Goal: Check status: Check status

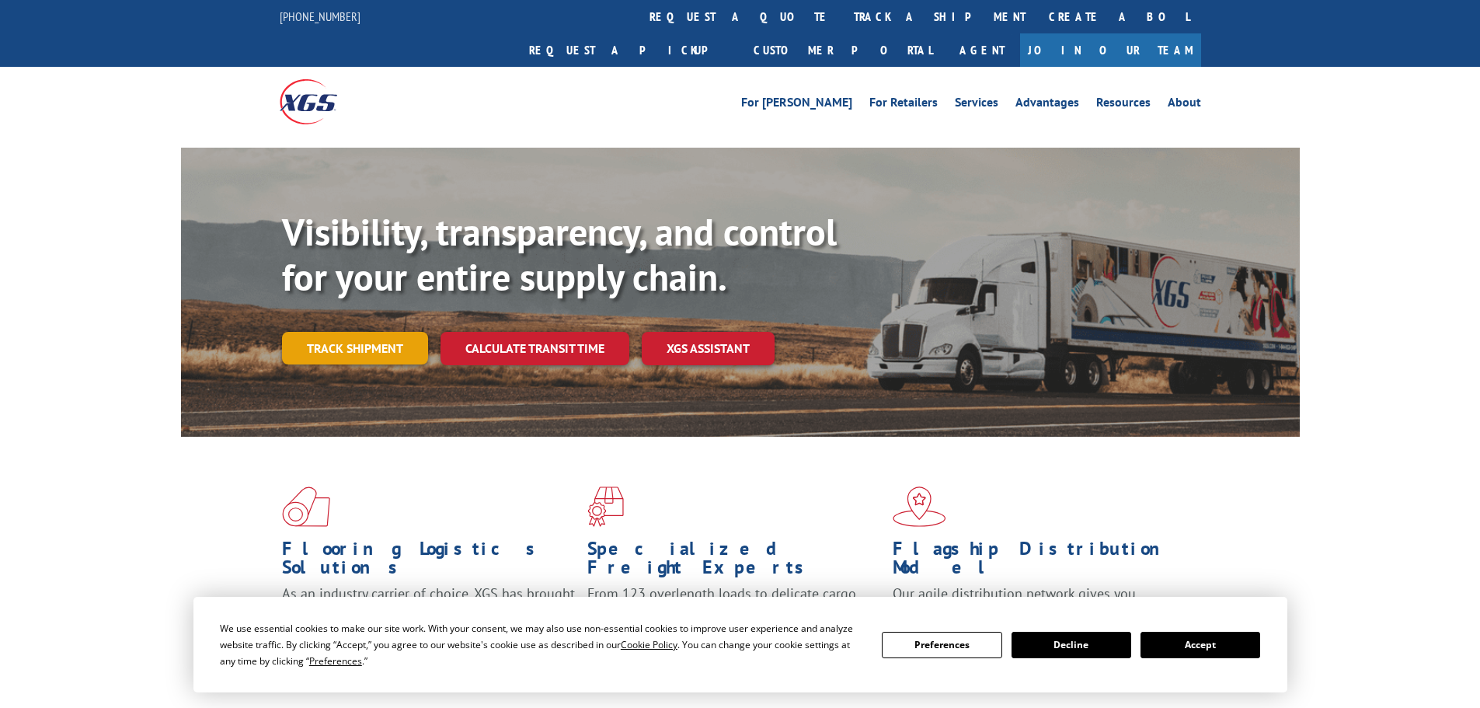
click at [350, 332] on link "Track shipment" at bounding box center [355, 348] width 146 height 33
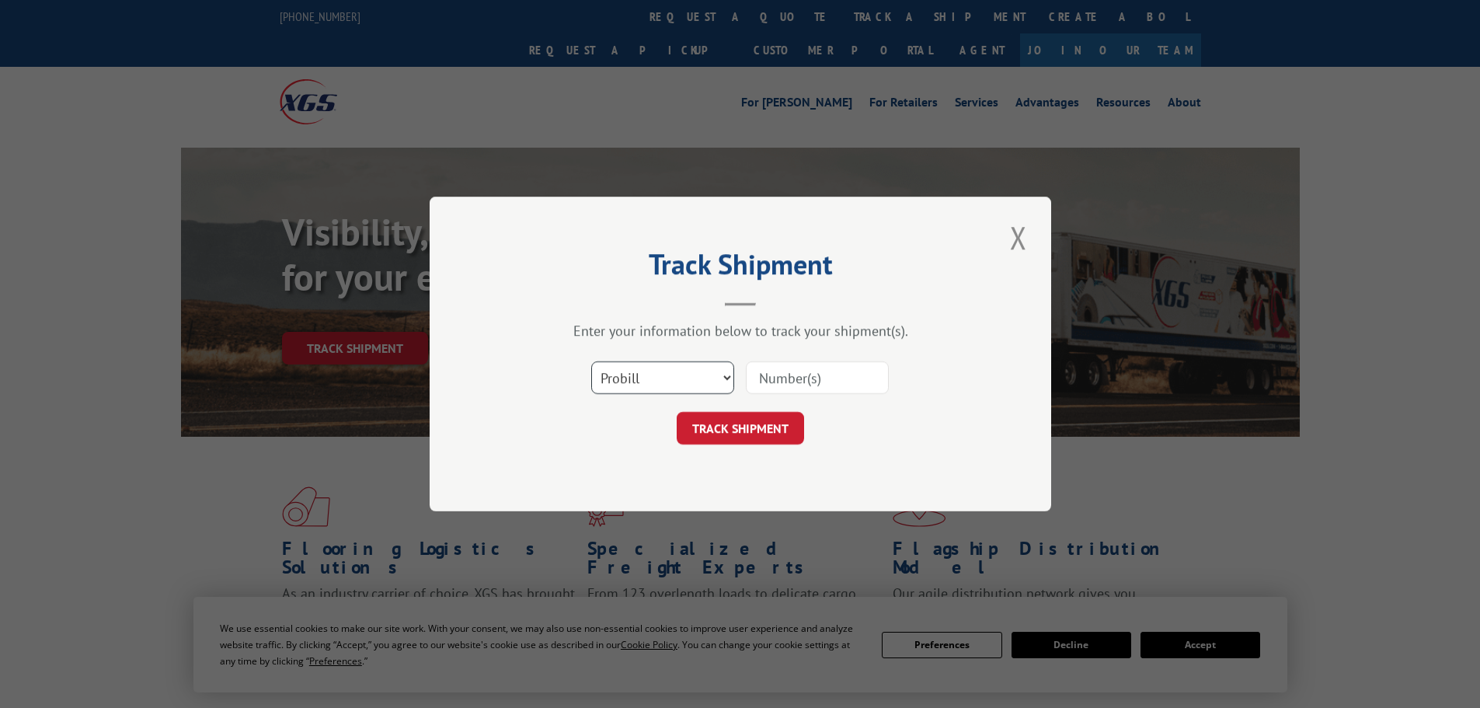
click at [675, 383] on select "Select category... Probill BOL PO" at bounding box center [662, 377] width 143 height 33
select select "po"
click at [591, 361] on select "Select category... Probill BOL PO" at bounding box center [662, 377] width 143 height 33
click at [799, 387] on input at bounding box center [817, 377] width 143 height 33
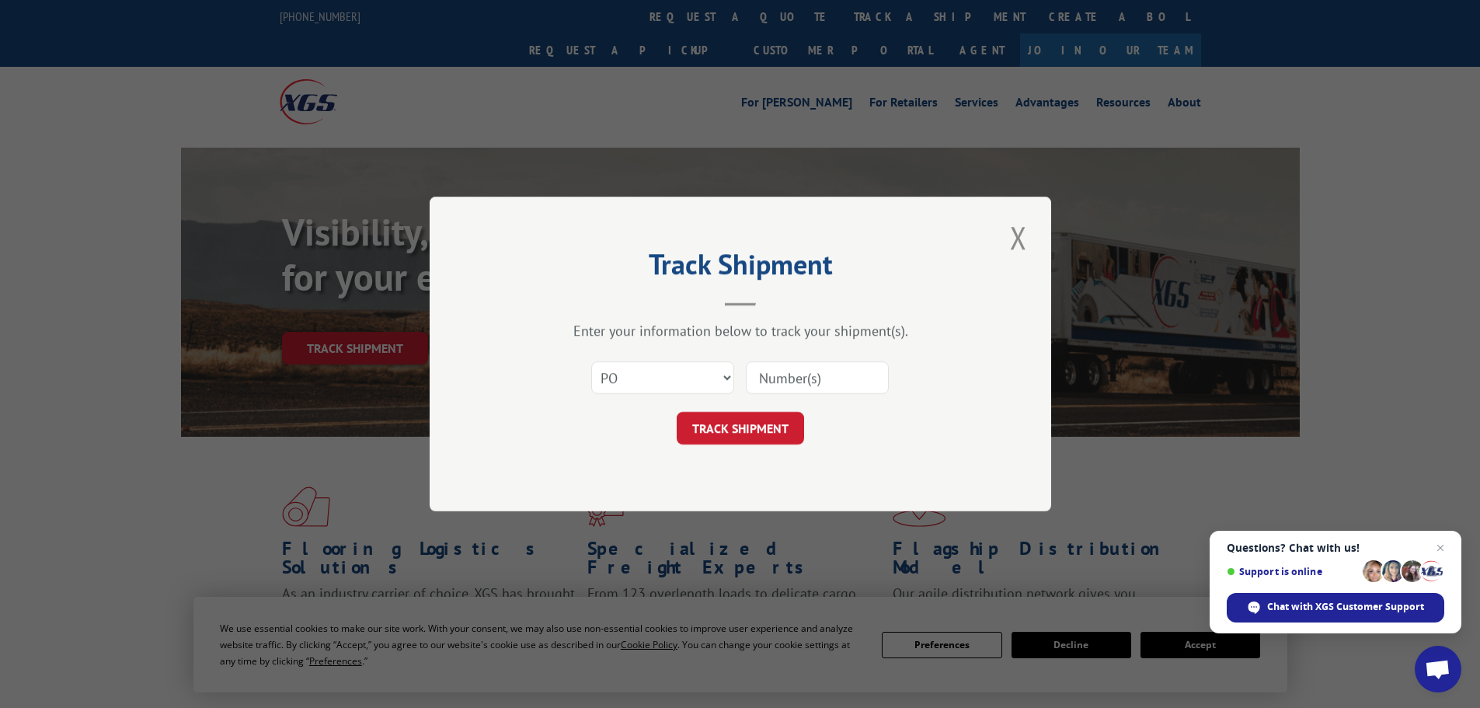
paste input "20520361"
type input "20520361"
click at [756, 436] on button "TRACK SHIPMENT" at bounding box center [740, 428] width 127 height 33
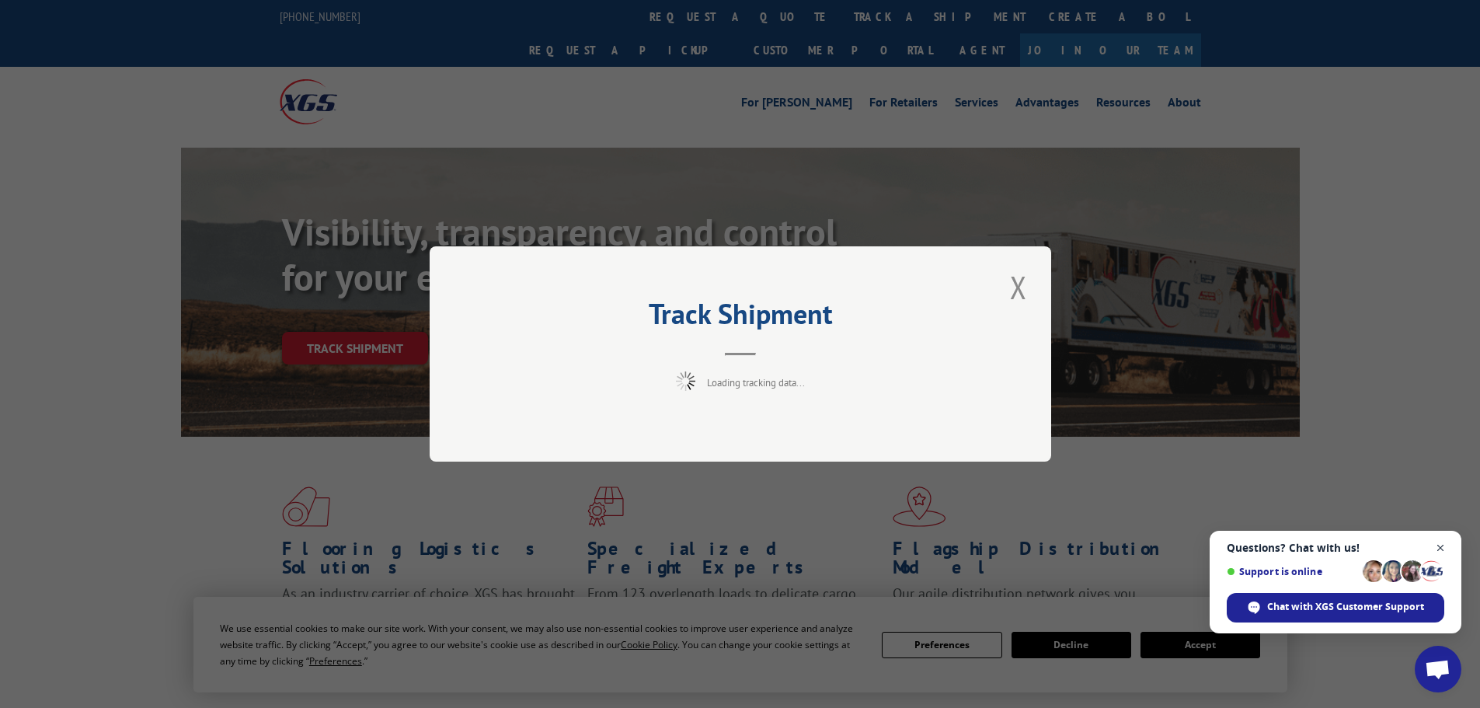
click at [1445, 547] on span "Open chat" at bounding box center [1440, 548] width 19 height 19
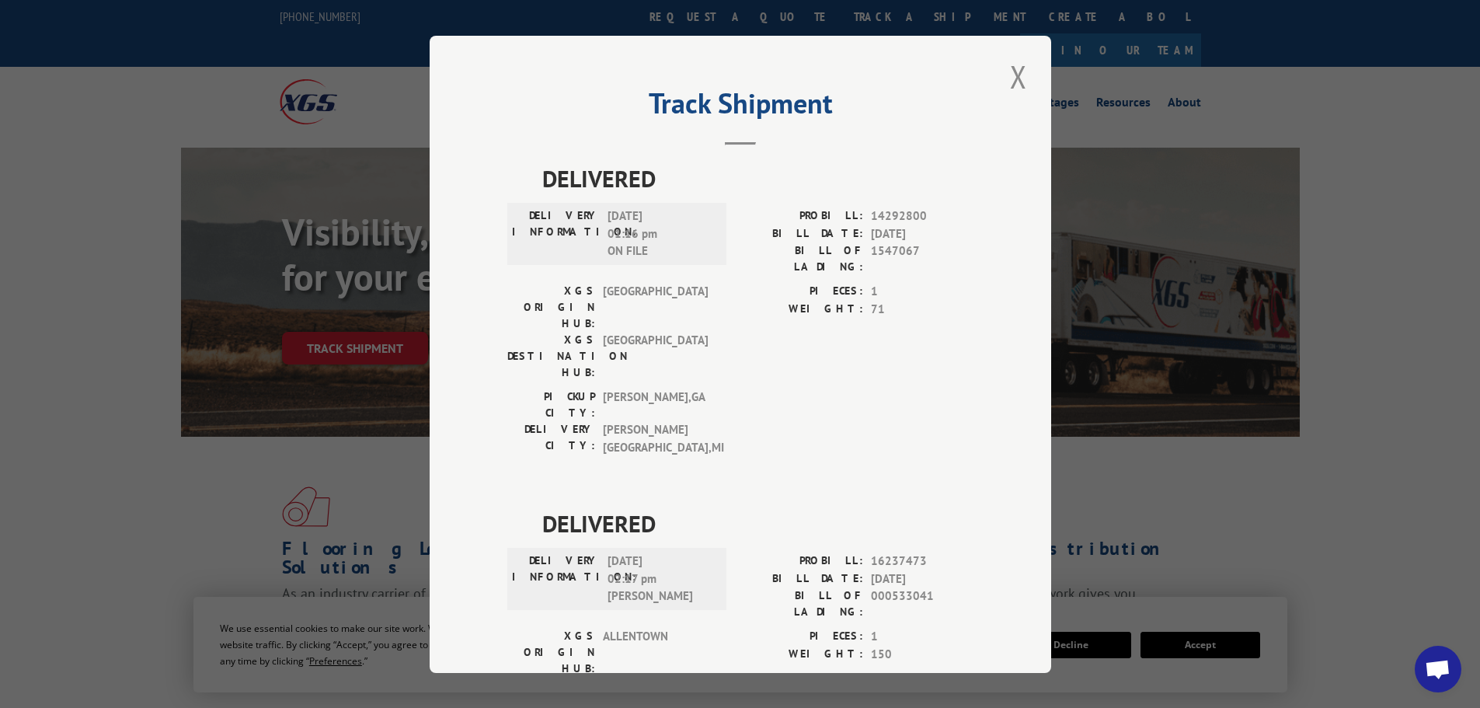
drag, startPoint x: 1009, startPoint y: 71, endPoint x: 859, endPoint y: 71, distance: 150.8
click at [1010, 71] on button "Close modal" at bounding box center [1019, 76] width 26 height 43
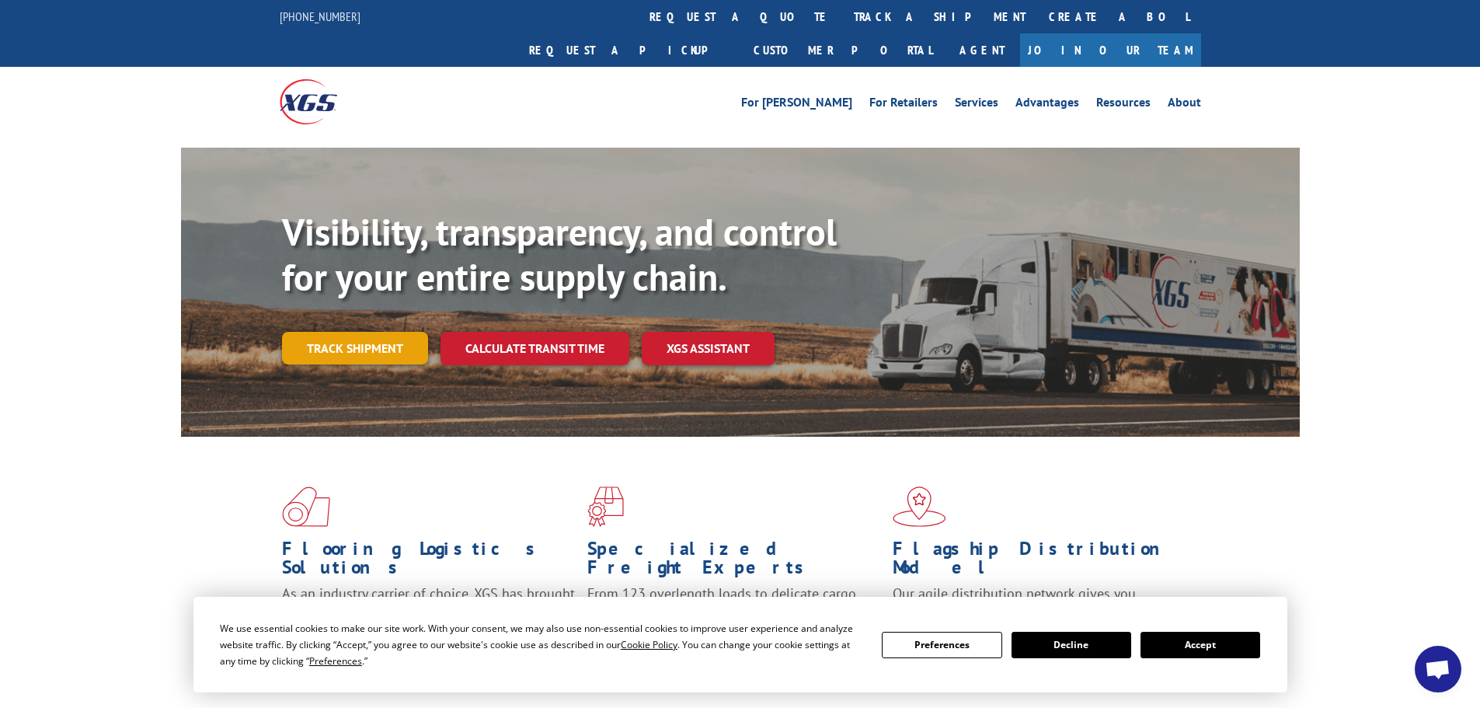
click at [322, 332] on link "Track shipment" at bounding box center [355, 348] width 146 height 33
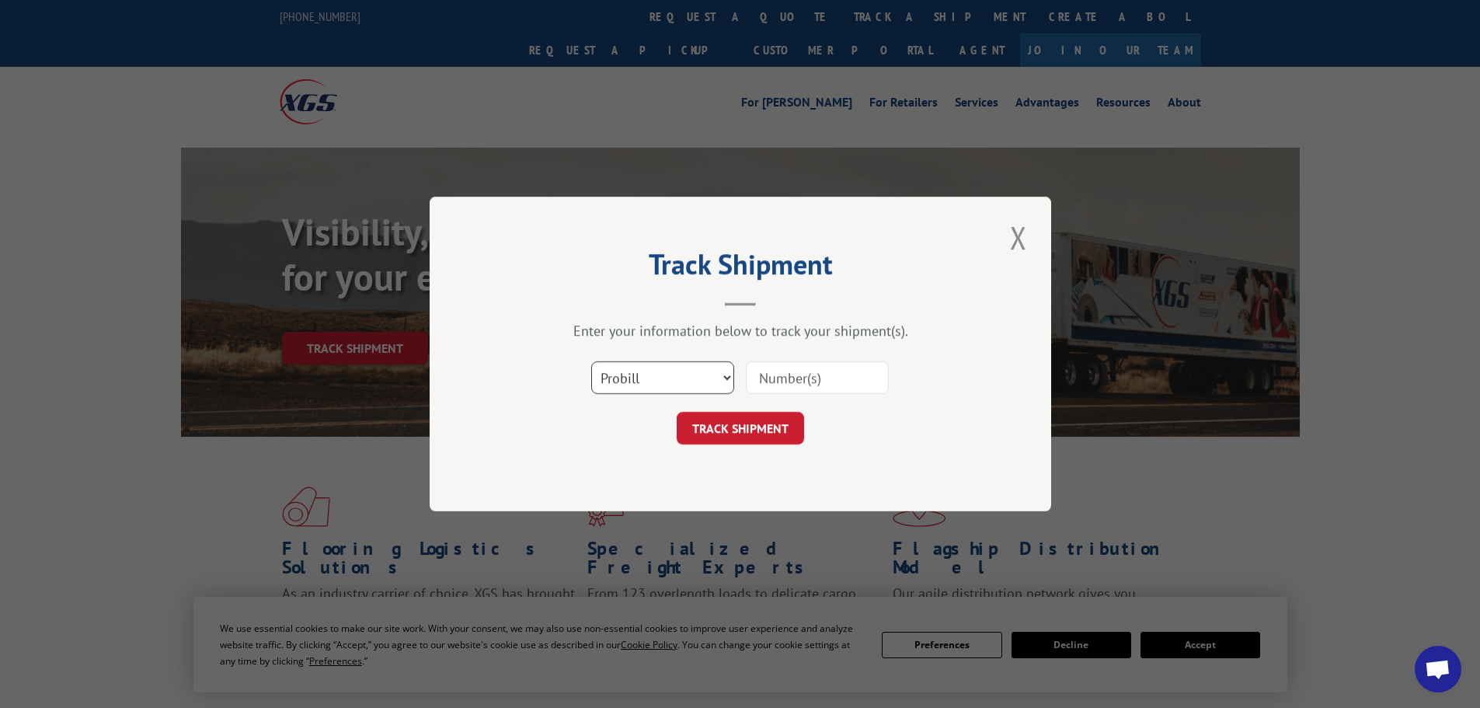
click at [651, 375] on select "Select category... Probill BOL PO" at bounding box center [662, 377] width 143 height 33
select select "po"
click at [591, 361] on select "Select category... Probill BOL PO" at bounding box center [662, 377] width 143 height 33
click at [769, 377] on input at bounding box center [817, 377] width 143 height 33
paste input "20520064"
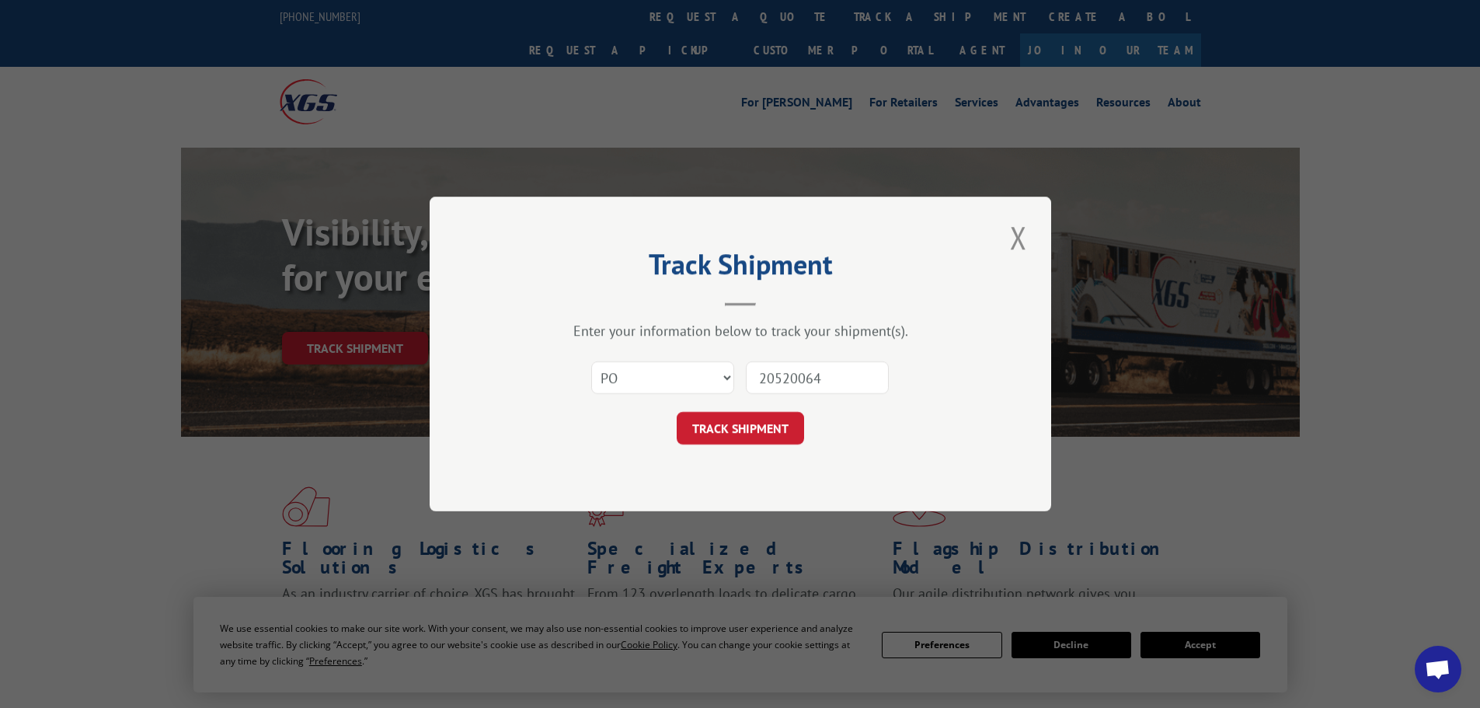
type input "20520064"
click at [677, 412] on button "TRACK SHIPMENT" at bounding box center [740, 428] width 127 height 33
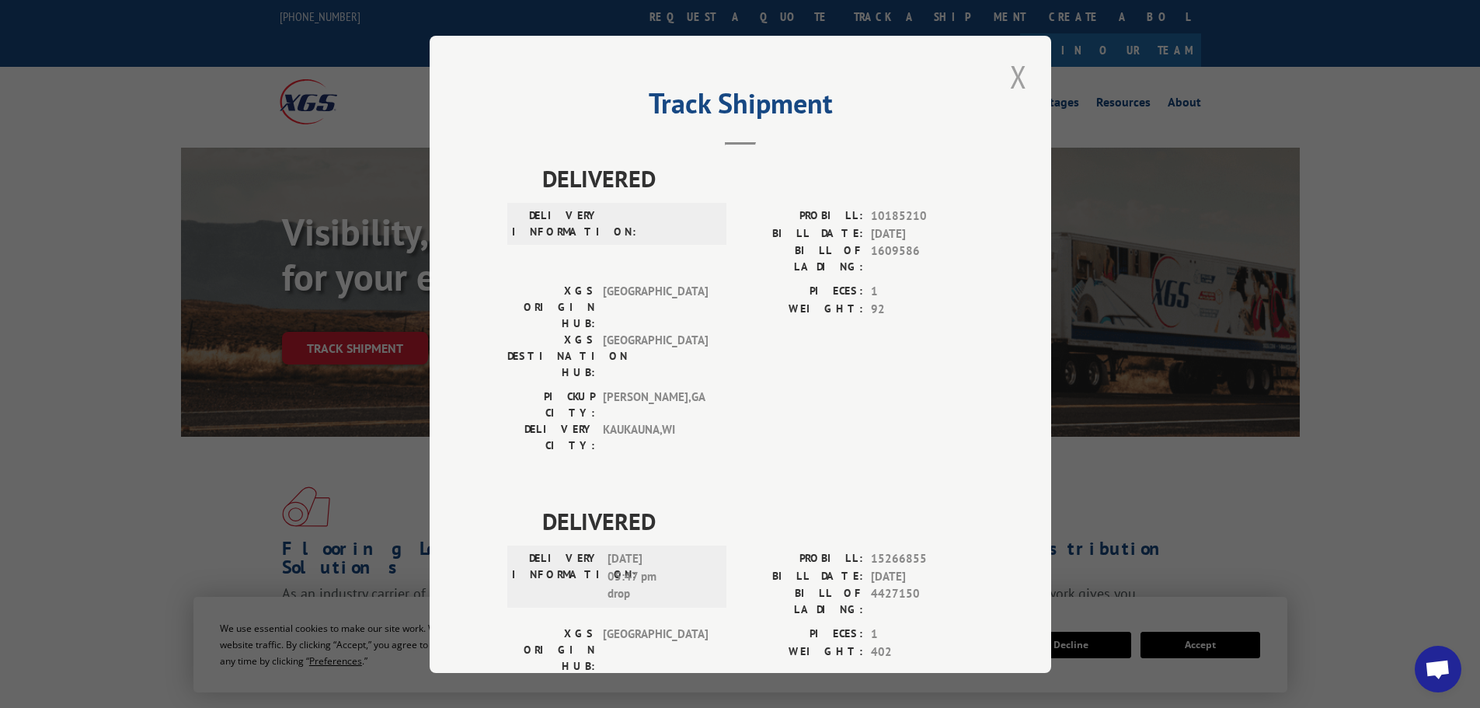
click at [1013, 77] on button "Close modal" at bounding box center [1019, 76] width 26 height 43
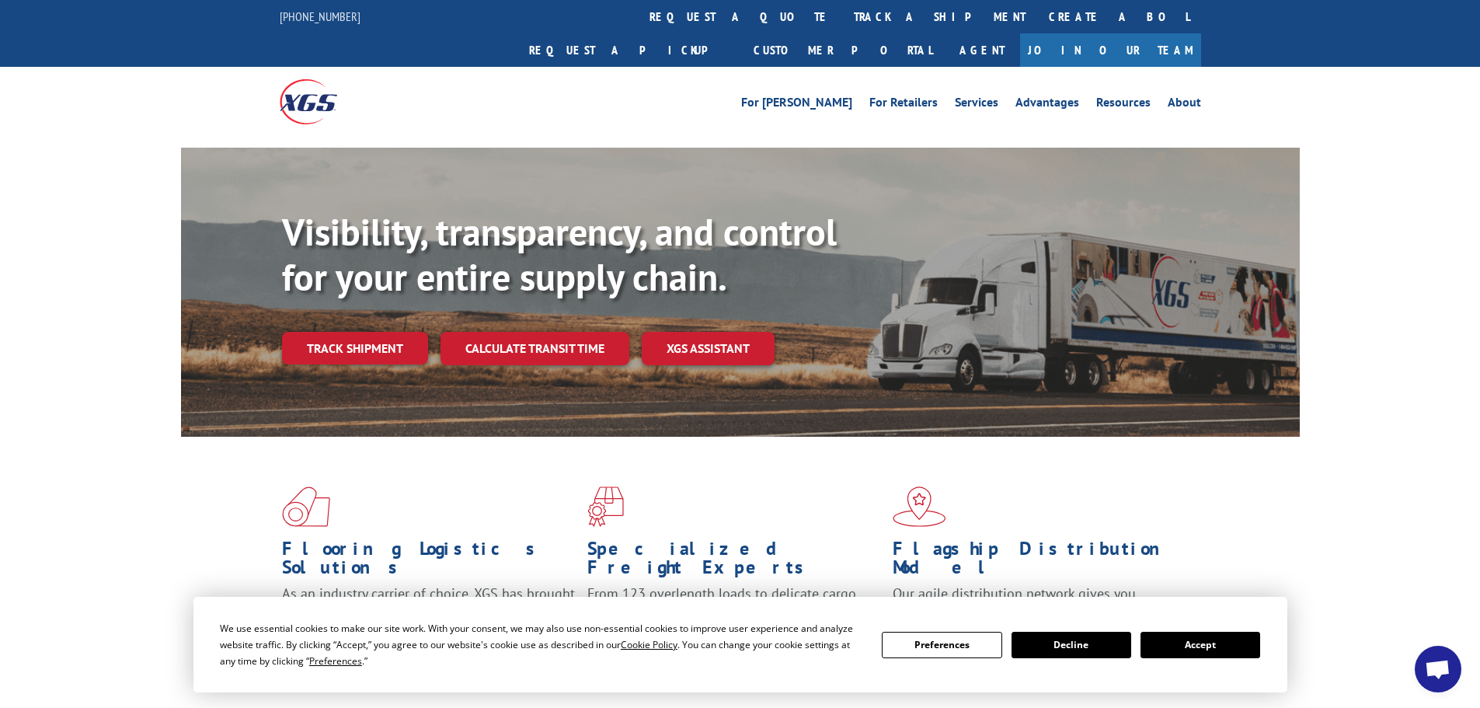
click at [368, 332] on link "Track shipment" at bounding box center [355, 348] width 146 height 33
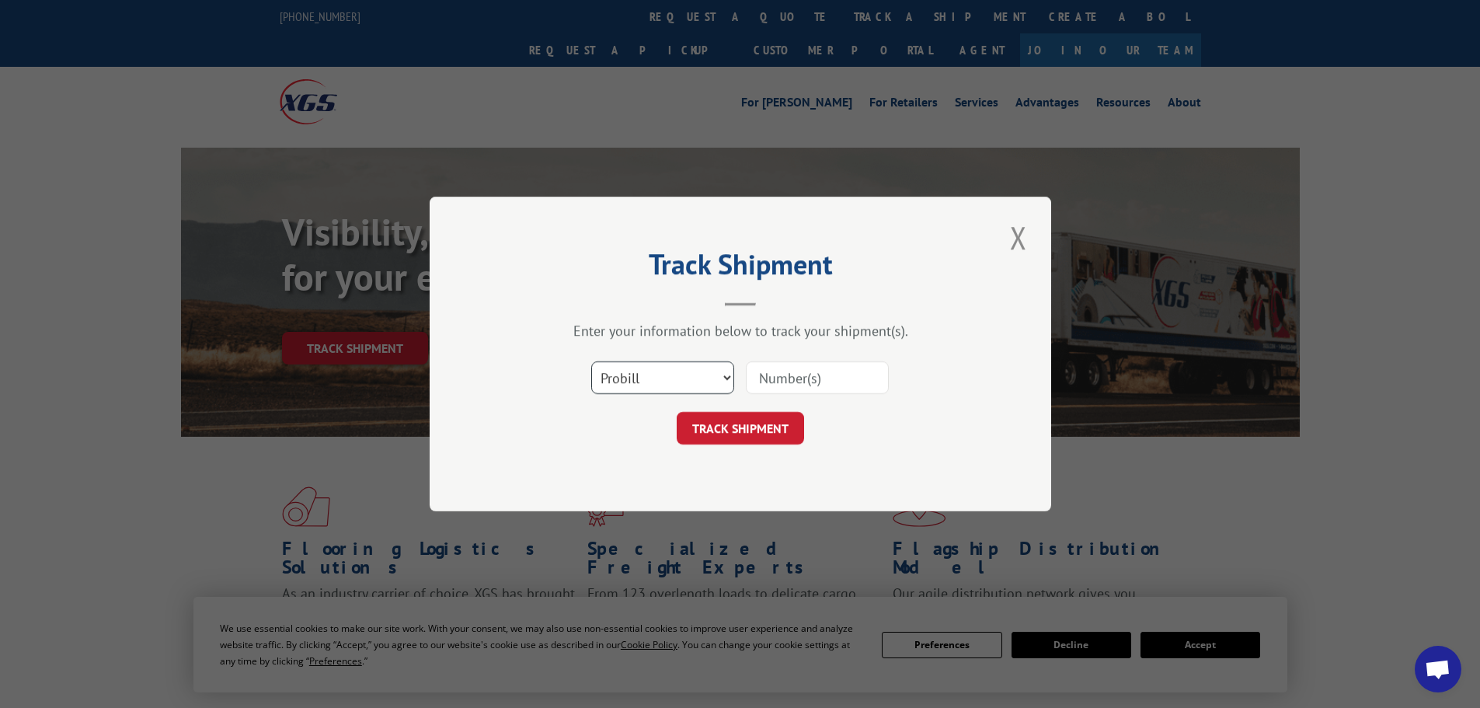
drag, startPoint x: 669, startPoint y: 365, endPoint x: 668, endPoint y: 393, distance: 28.0
click at [669, 368] on select "Select category... Probill BOL PO" at bounding box center [662, 377] width 143 height 33
select select "po"
click at [591, 361] on select "Select category... Probill BOL PO" at bounding box center [662, 377] width 143 height 33
click at [796, 379] on input at bounding box center [817, 377] width 143 height 33
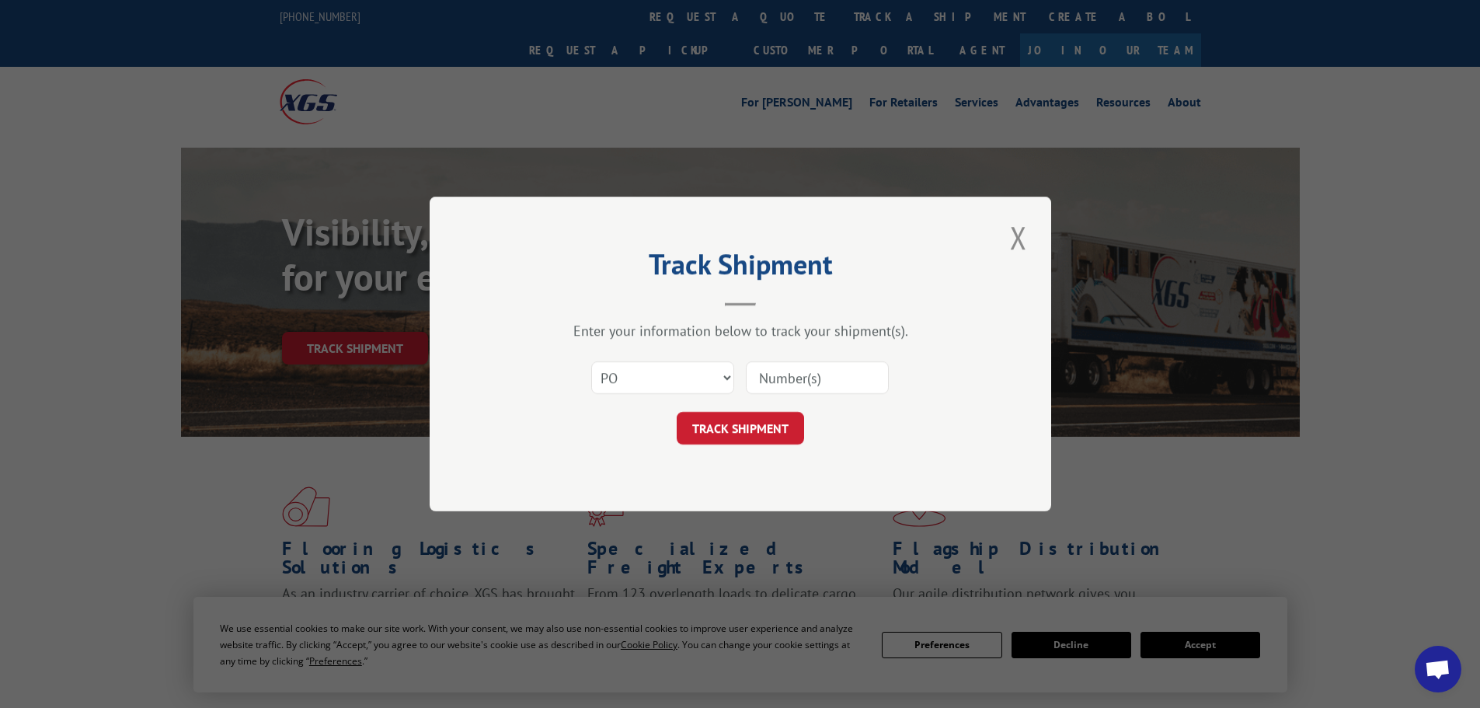
paste input "20520361"
type input "20520361"
click at [758, 413] on form "Select category... Probill BOL PO 20520361 TRACK SHIPMENT" at bounding box center [740, 398] width 466 height 92
click at [740, 437] on button "TRACK SHIPMENT" at bounding box center [740, 428] width 127 height 33
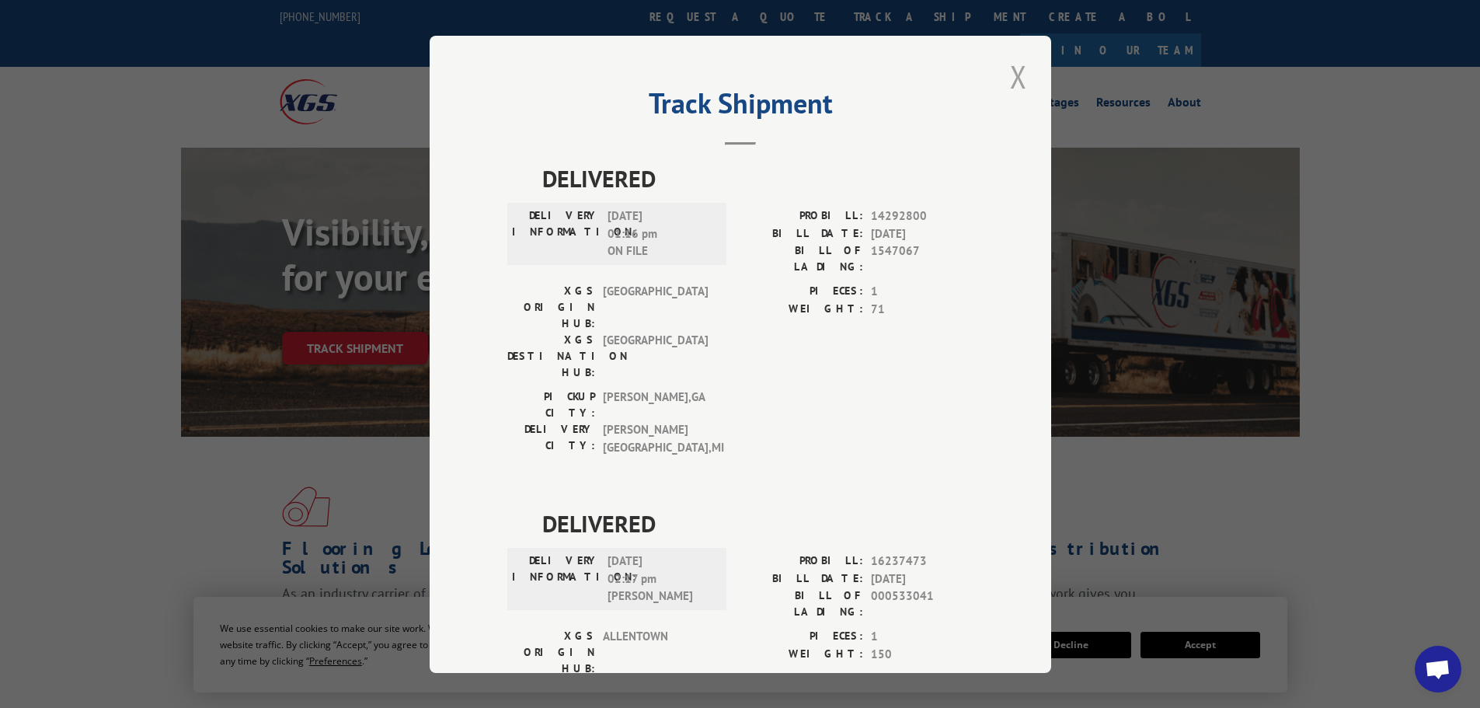
click at [1007, 82] on button "Close modal" at bounding box center [1019, 76] width 26 height 43
